Goal: Entertainment & Leisure: Consume media (video, audio)

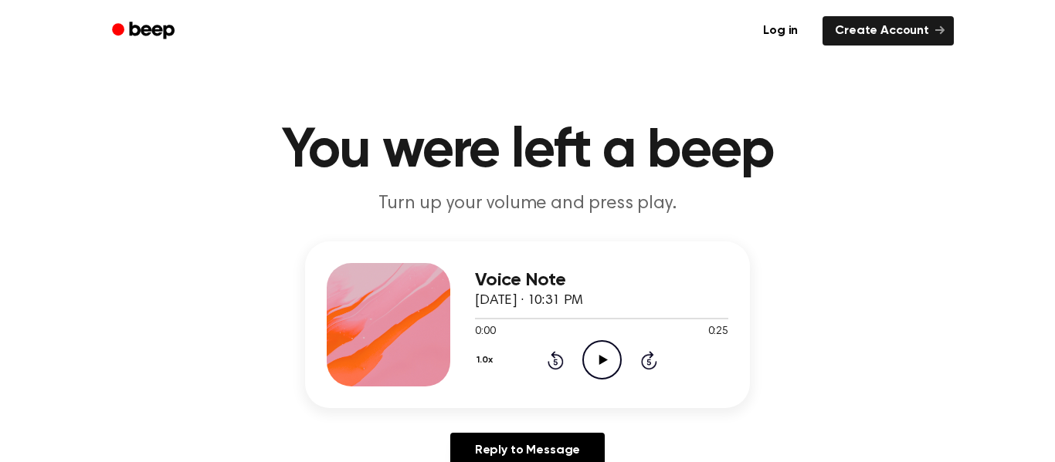
click at [601, 364] on icon "Play Audio" at bounding box center [601, 360] width 39 height 39
drag, startPoint x: 700, startPoint y: 319, endPoint x: 506, endPoint y: 319, distance: 194.6
click at [506, 319] on div at bounding box center [601, 318] width 253 height 12
click at [506, 319] on div at bounding box center [587, 319] width 225 height 2
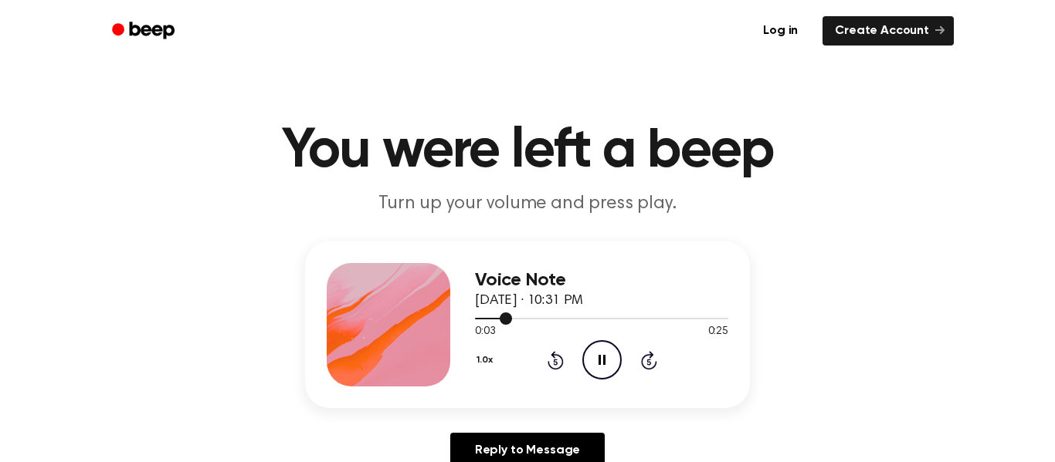
click at [482, 323] on div at bounding box center [601, 318] width 253 height 12
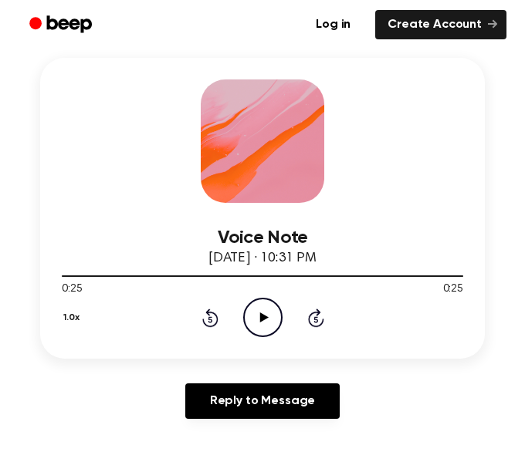
scroll to position [218, 0]
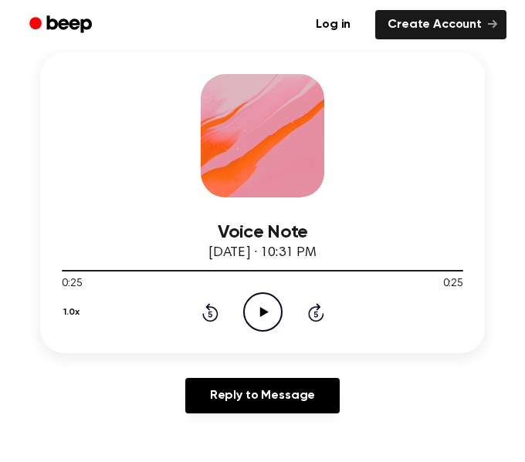
click at [265, 303] on icon "Play Audio" at bounding box center [262, 312] width 39 height 39
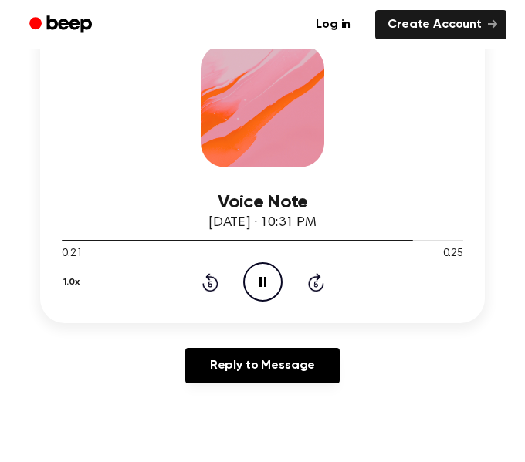
scroll to position [262, 0]
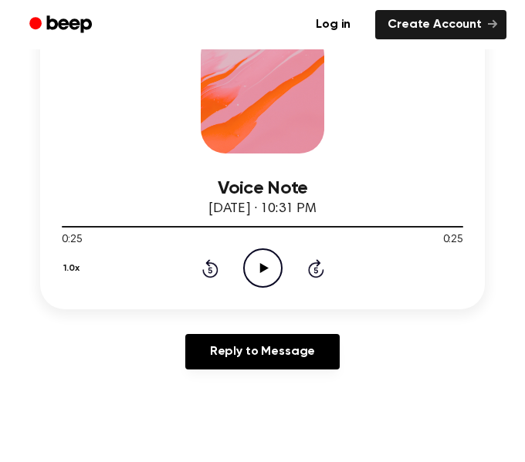
click at [263, 276] on icon "Play Audio" at bounding box center [262, 268] width 39 height 39
